Goal: Navigation & Orientation: Find specific page/section

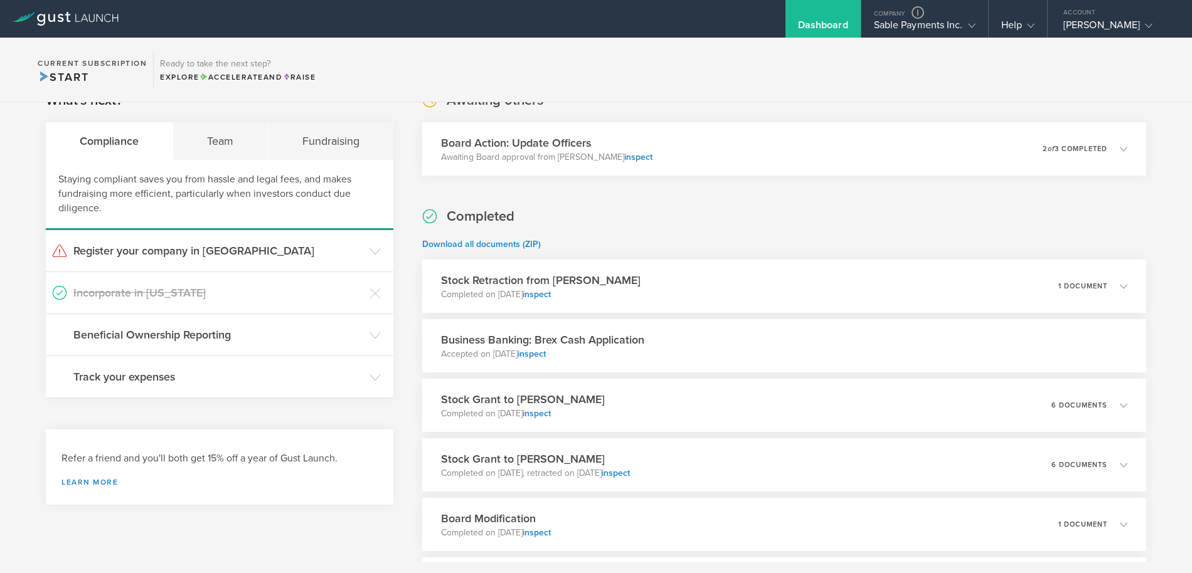
scroll to position [222, 0]
click at [678, 287] on div "Stock Retraction from Debjit Sakar Completed on Oct 2, 2025 inspect 1 document" at bounding box center [784, 285] width 738 height 55
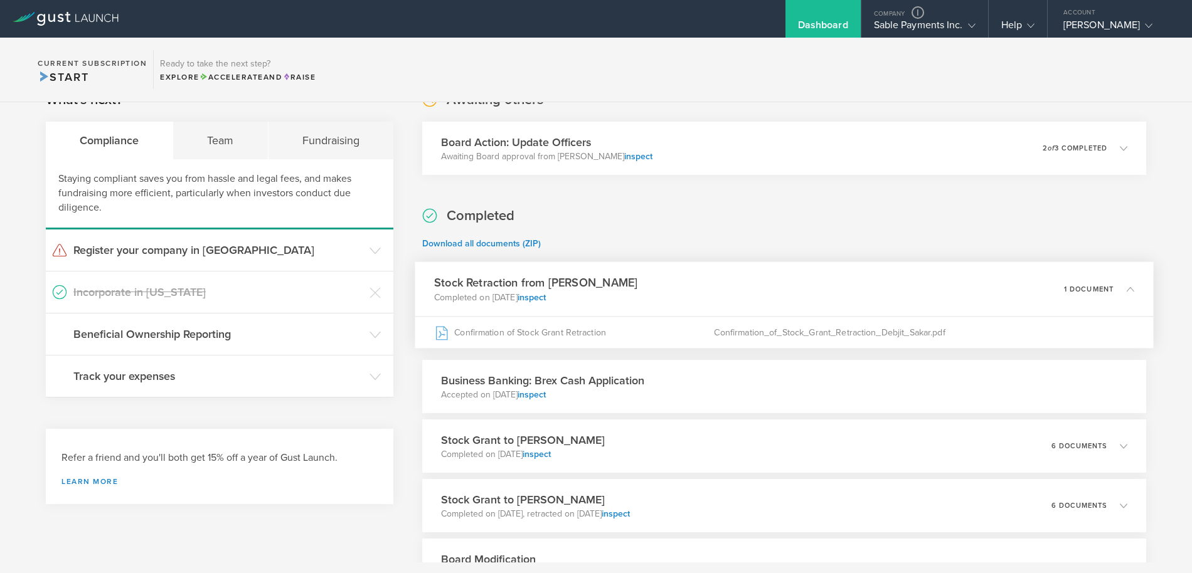
scroll to position [0, 0]
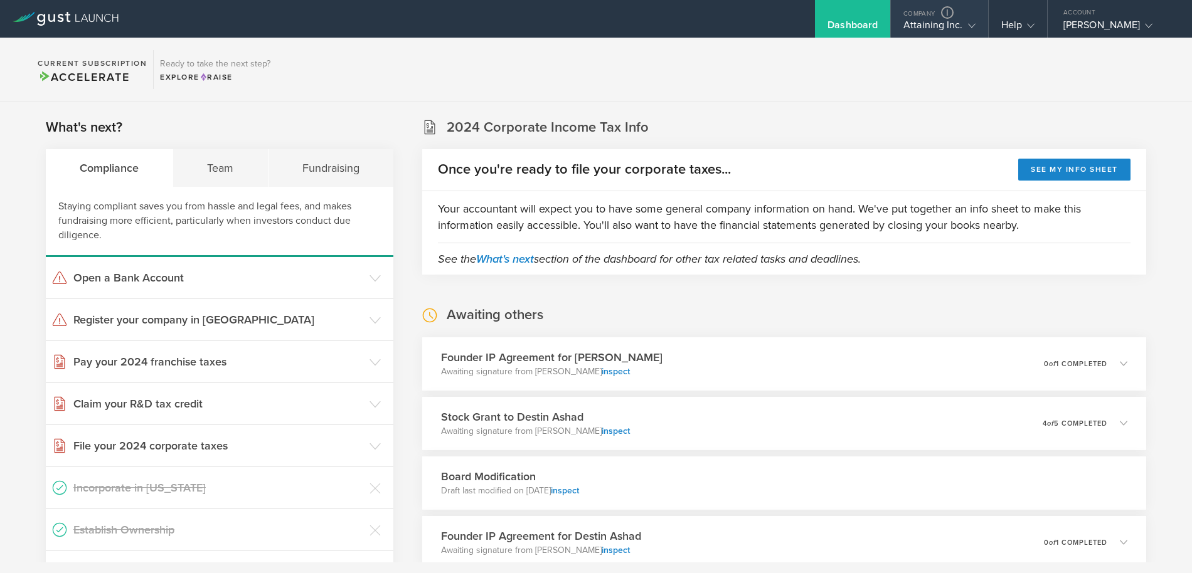
click at [968, 22] on icon at bounding box center [972, 26] width 8 height 8
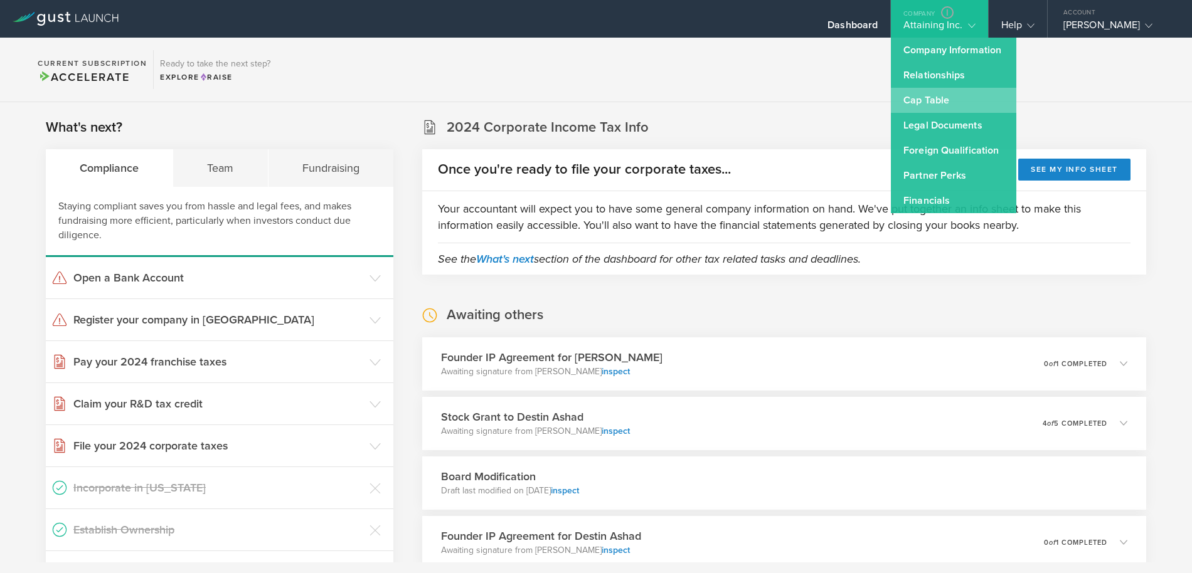
click at [948, 98] on link "Cap Table" at bounding box center [953, 100] width 125 height 25
